Goal: Task Accomplishment & Management: Use online tool/utility

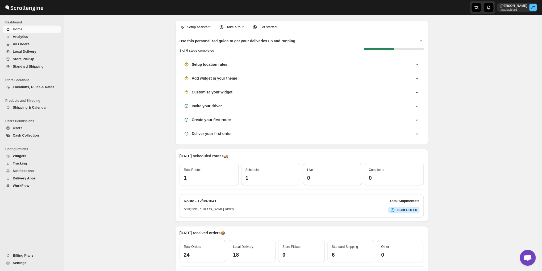
scroll to position [327, 0]
click at [20, 52] on span "Local Delivery" at bounding box center [24, 51] width 23 height 4
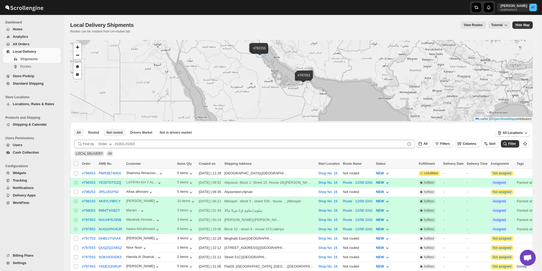
click at [112, 134] on button "Not routed" at bounding box center [114, 132] width 23 height 7
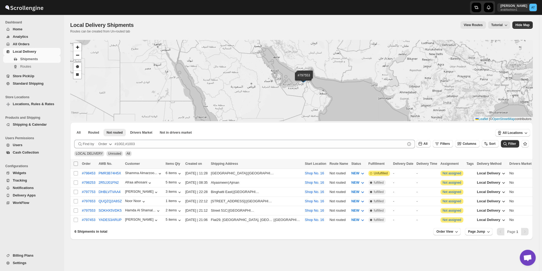
click at [77, 165] on input "Select all shipments" at bounding box center [76, 163] width 4 height 4
checkbox input "true"
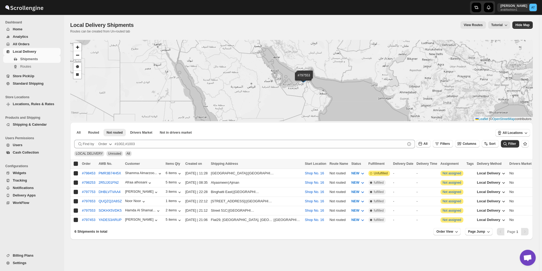
checkbox input "true"
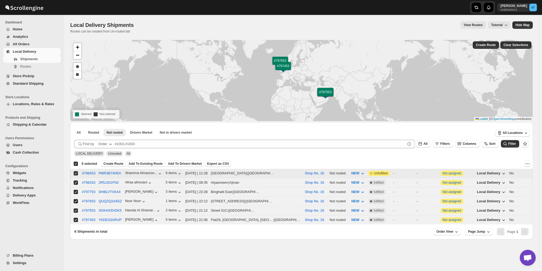
click at [74, 171] on input "Select shipment" at bounding box center [76, 173] width 4 height 4
checkbox input "false"
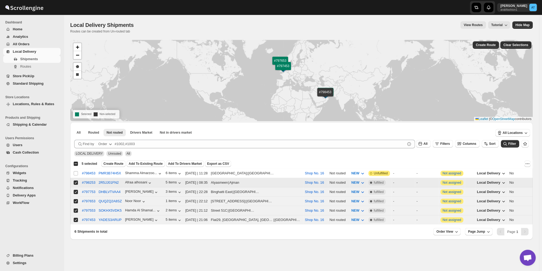
click at [74, 180] on input "Select shipment" at bounding box center [76, 182] width 4 height 4
checkbox input "false"
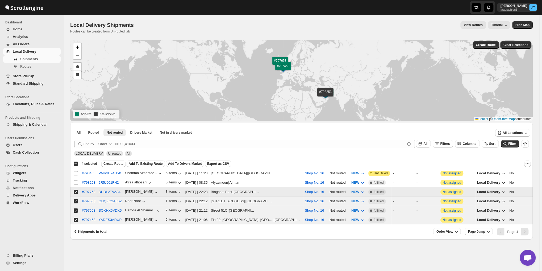
click at [74, 189] on input "Select shipment" at bounding box center [76, 191] width 4 height 4
checkbox input "false"
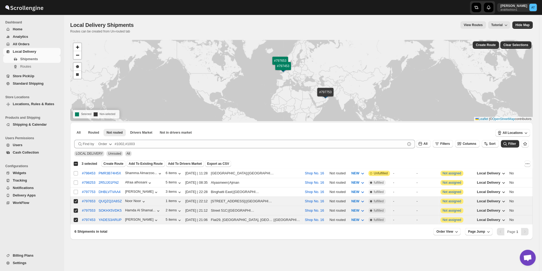
click at [75, 163] on div "Select all 6 shipments 3 selected" at bounding box center [85, 163] width 24 height 5
checkbox input "true"
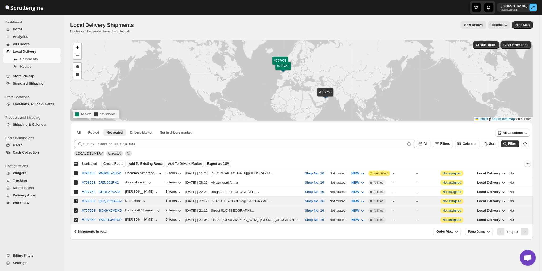
checkbox input "true"
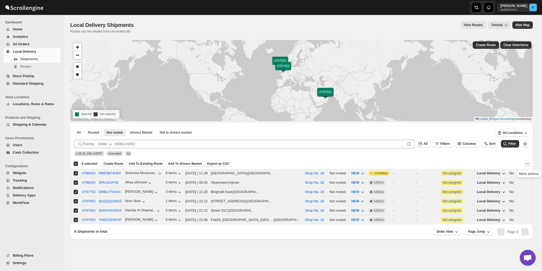
click at [528, 162] on icon "More actions" at bounding box center [526, 163] width 5 height 5
click at [506, 184] on span "MOVE TO STANDARD SHIPPING" at bounding box center [502, 183] width 53 height 4
